Goal: Task Accomplishment & Management: Manage account settings

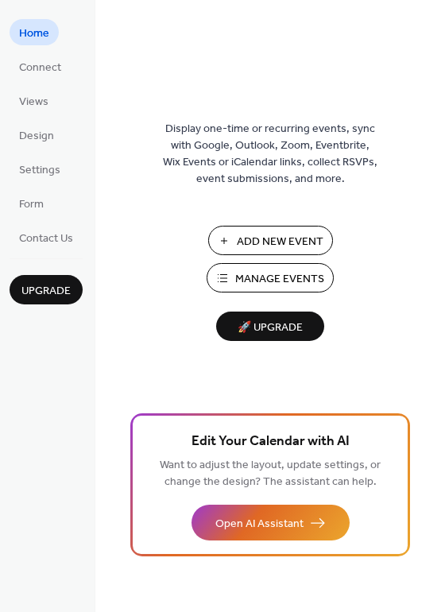
click at [283, 274] on span "Manage Events" at bounding box center [279, 279] width 89 height 17
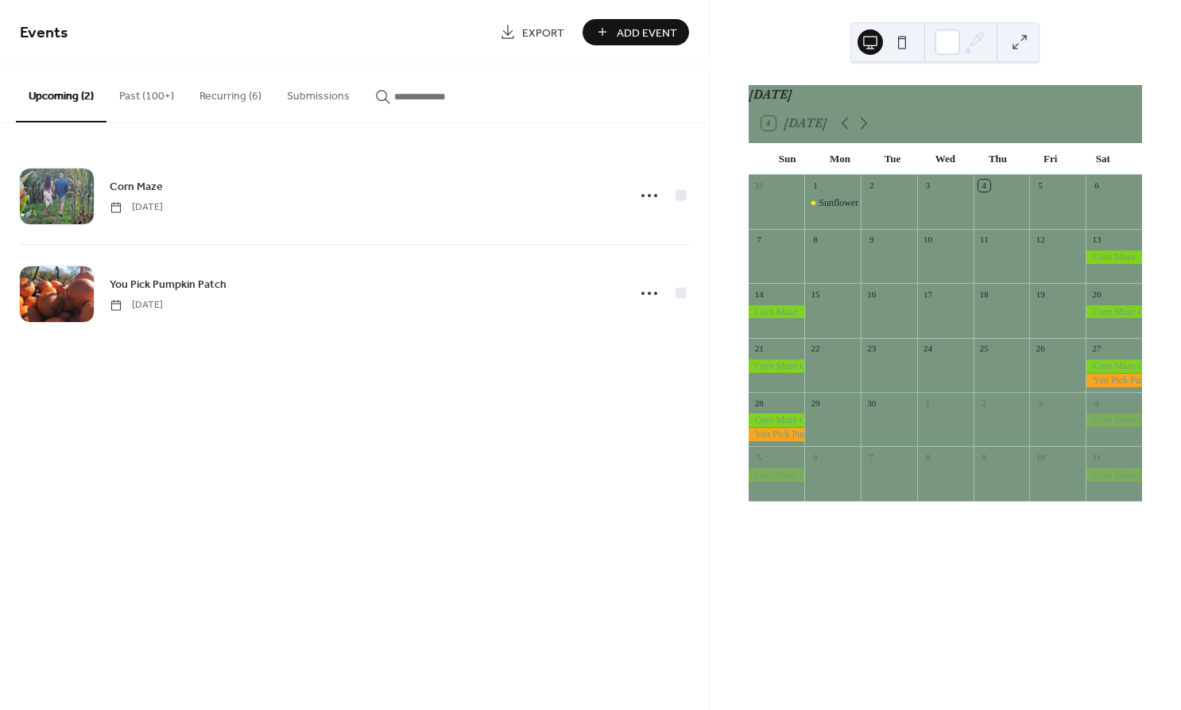
click at [1102, 319] on div at bounding box center [1114, 312] width 56 height 14
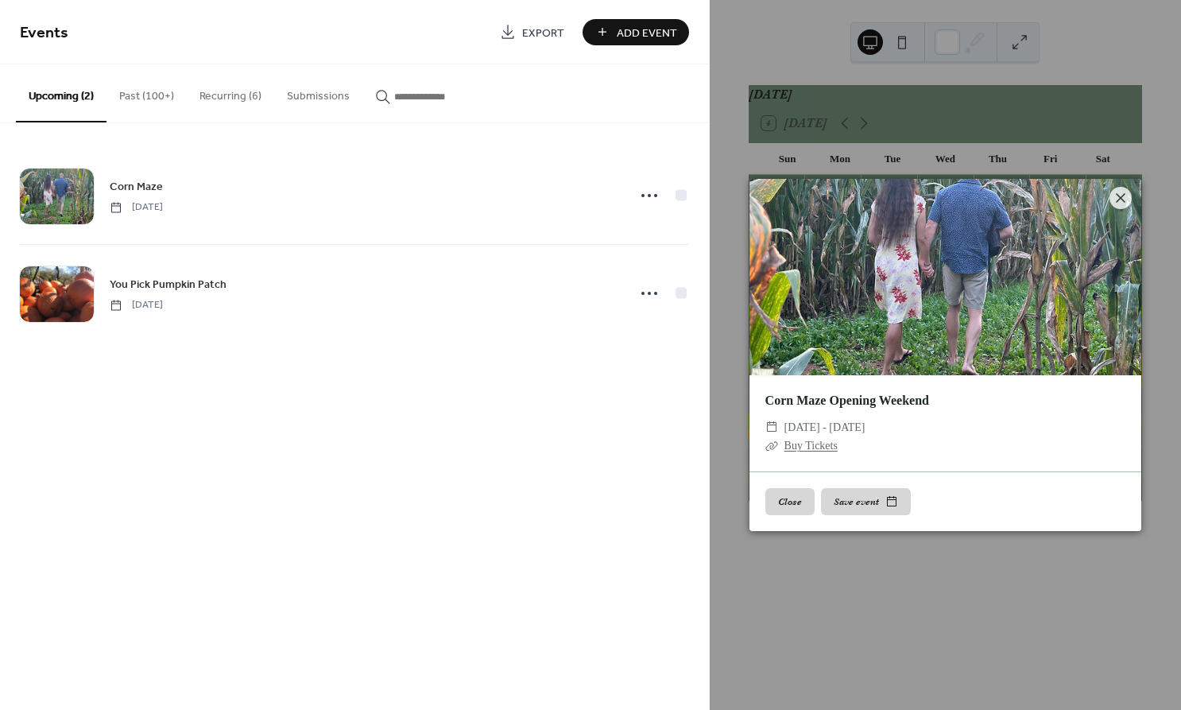
click at [796, 502] on button "Close" at bounding box center [790, 501] width 49 height 27
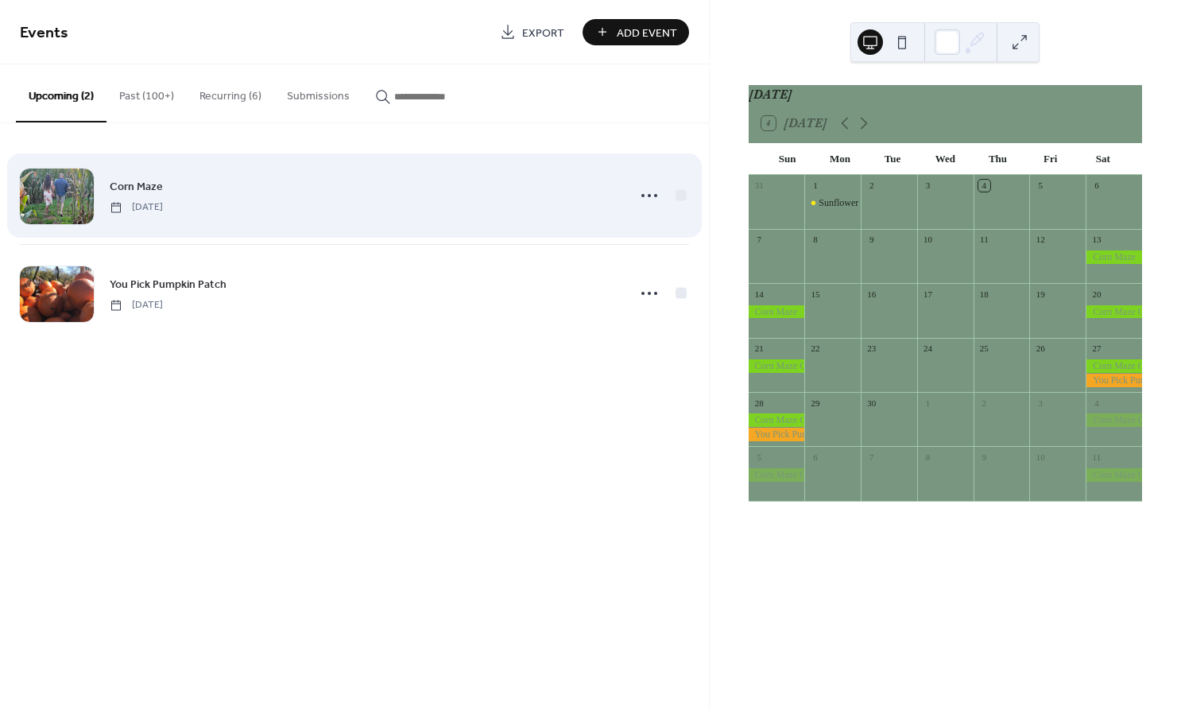
click at [163, 200] on span "Saturday, September 13, 2025" at bounding box center [136, 207] width 53 height 14
click at [139, 186] on span "Corn Maze" at bounding box center [136, 187] width 53 height 17
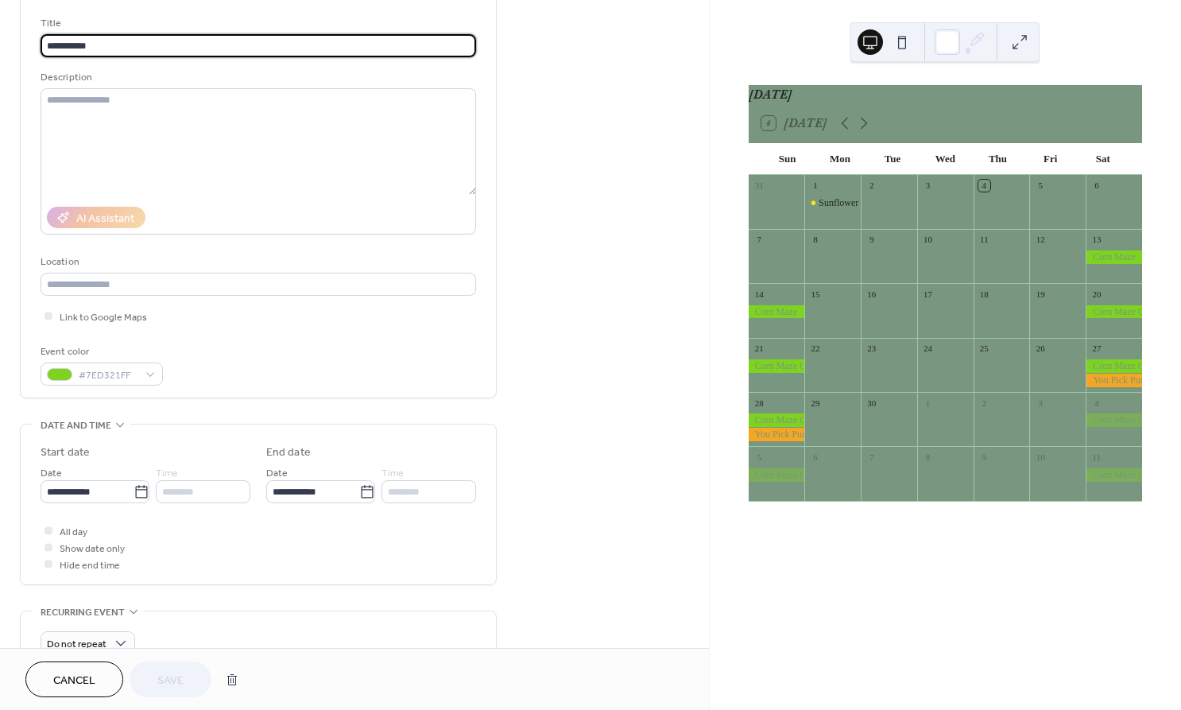
scroll to position [90, 0]
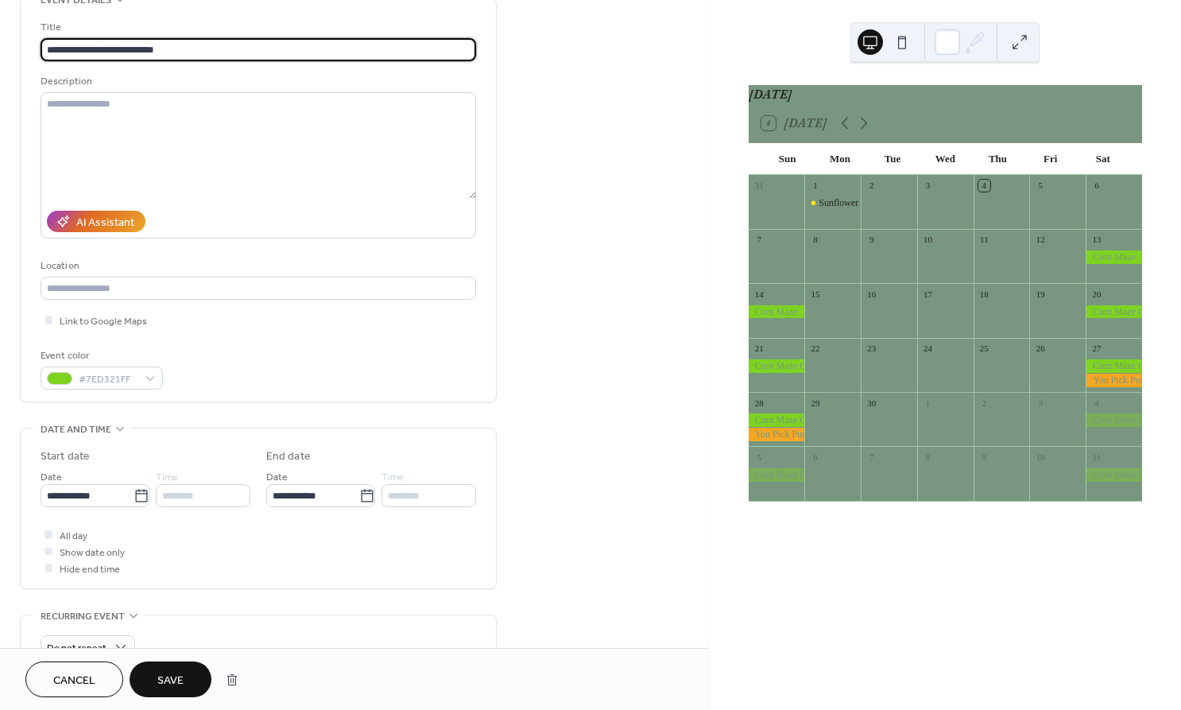
type input "**********"
click at [154, 687] on button "Save" at bounding box center [171, 680] width 82 height 36
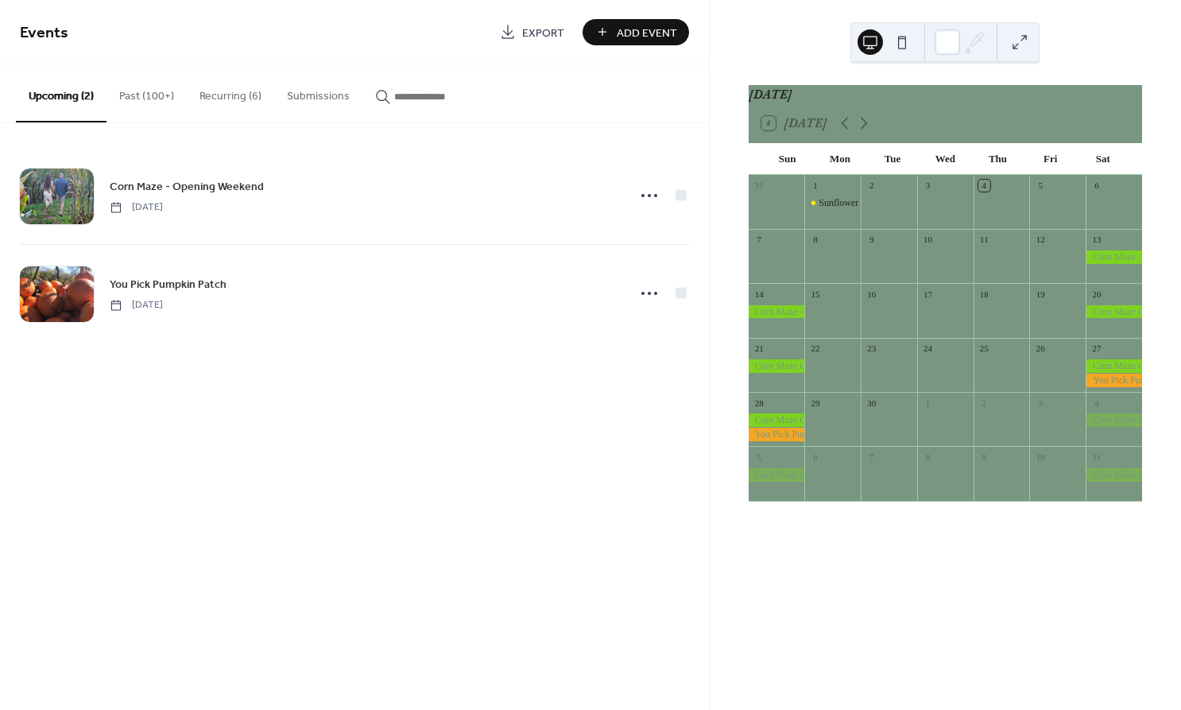
click at [1105, 317] on div at bounding box center [1114, 312] width 56 height 14
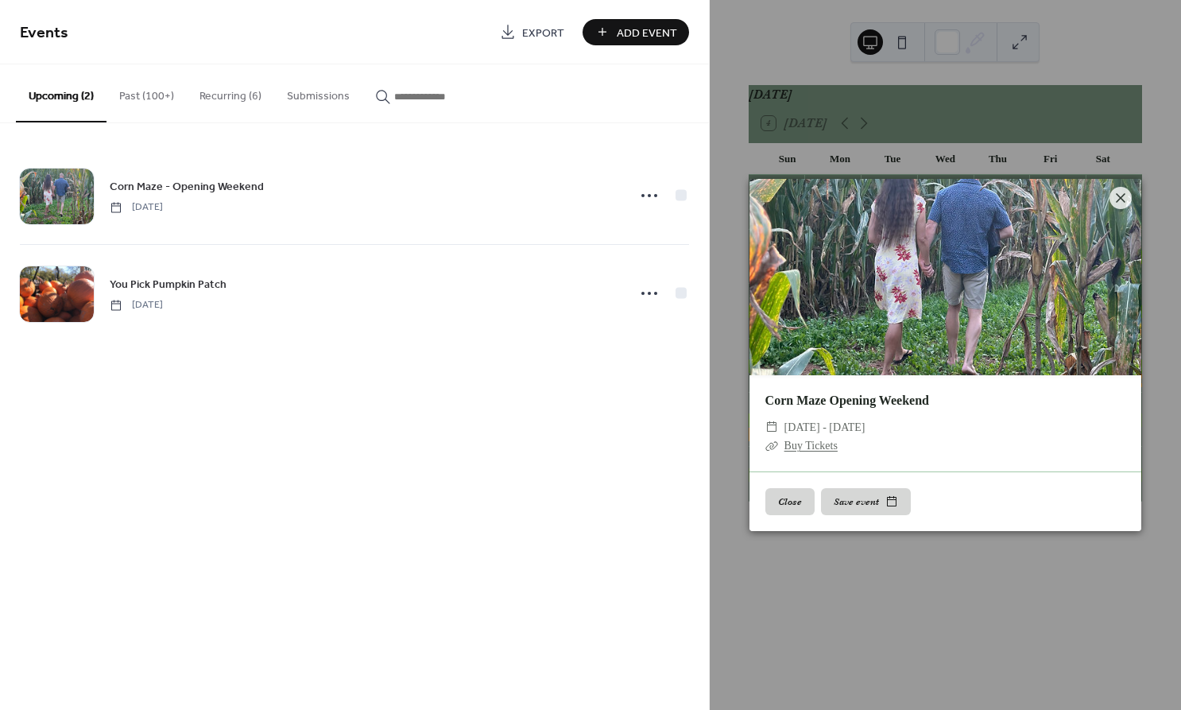
click at [898, 455] on div "​ Buy Tickets" at bounding box center [946, 445] width 360 height 19
click at [229, 85] on button "Recurring (6)" at bounding box center [230, 92] width 87 height 56
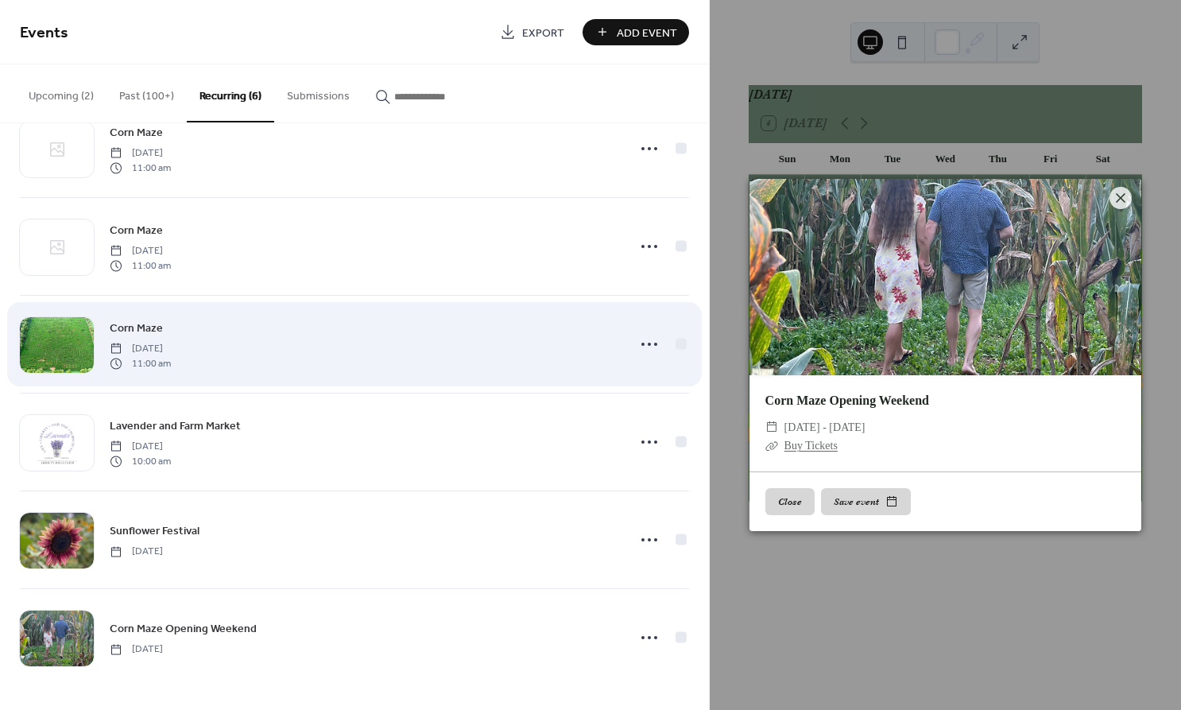
scroll to position [47, 0]
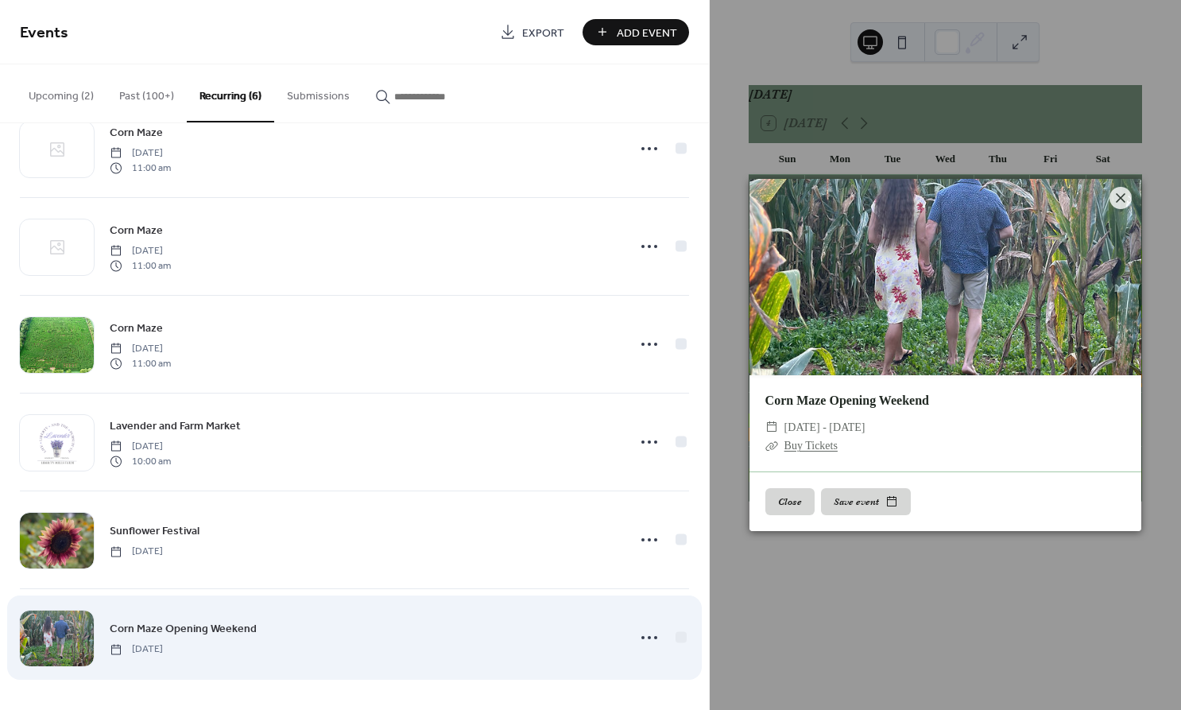
click at [213, 629] on span "Corn Maze Opening Weekend" at bounding box center [183, 629] width 147 height 17
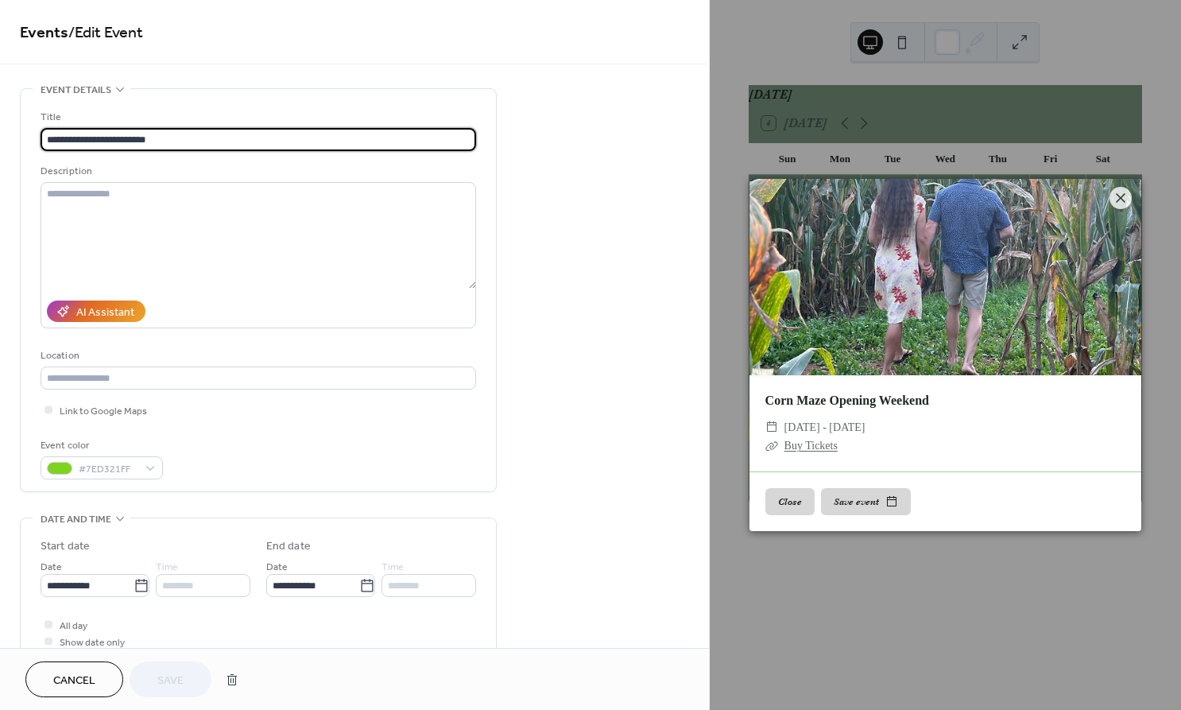
drag, startPoint x: 91, startPoint y: 139, endPoint x: 266, endPoint y: 151, distance: 174.5
click at [266, 151] on input "**********" at bounding box center [259, 139] width 436 height 23
type input "*********"
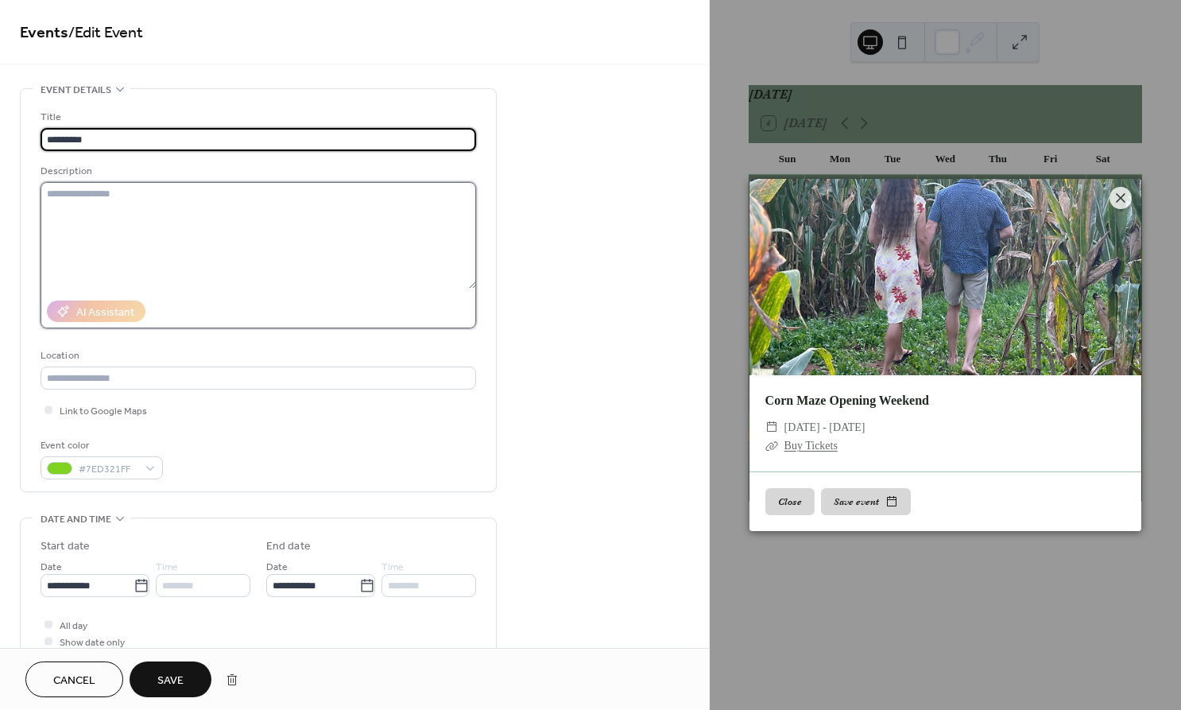
click at [267, 224] on textarea at bounding box center [259, 235] width 436 height 107
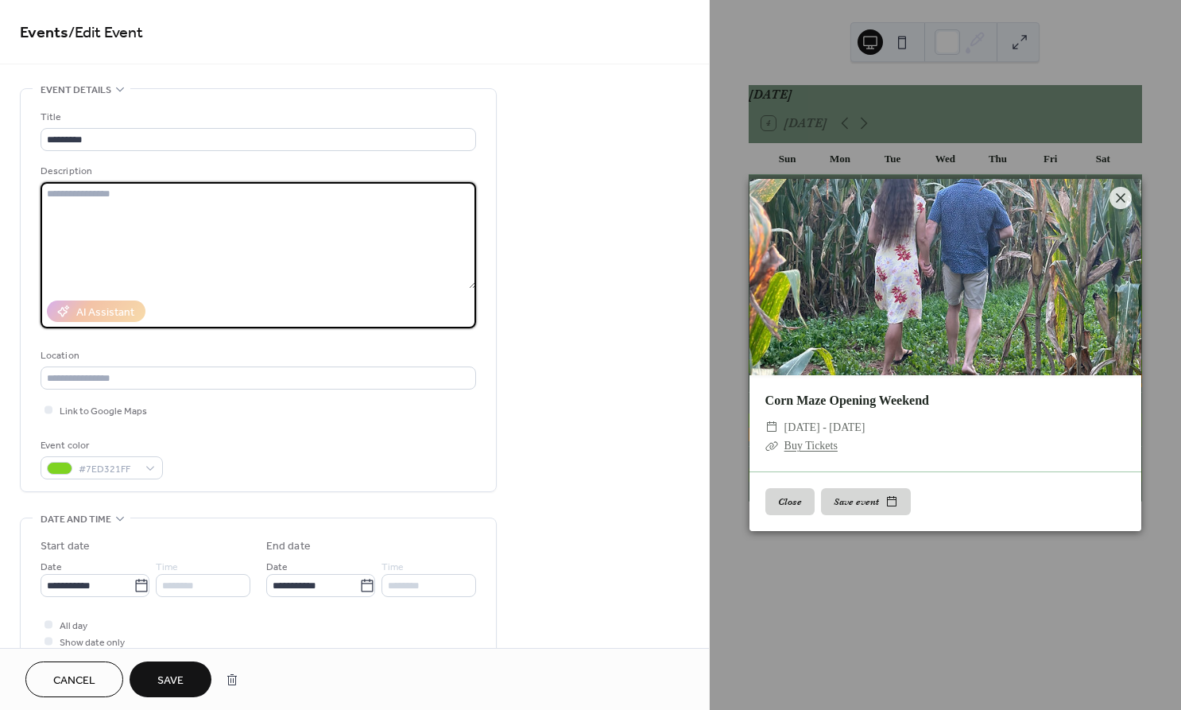
click at [172, 679] on span "Save" at bounding box center [170, 681] width 26 height 17
